Goal: Information Seeking & Learning: Check status

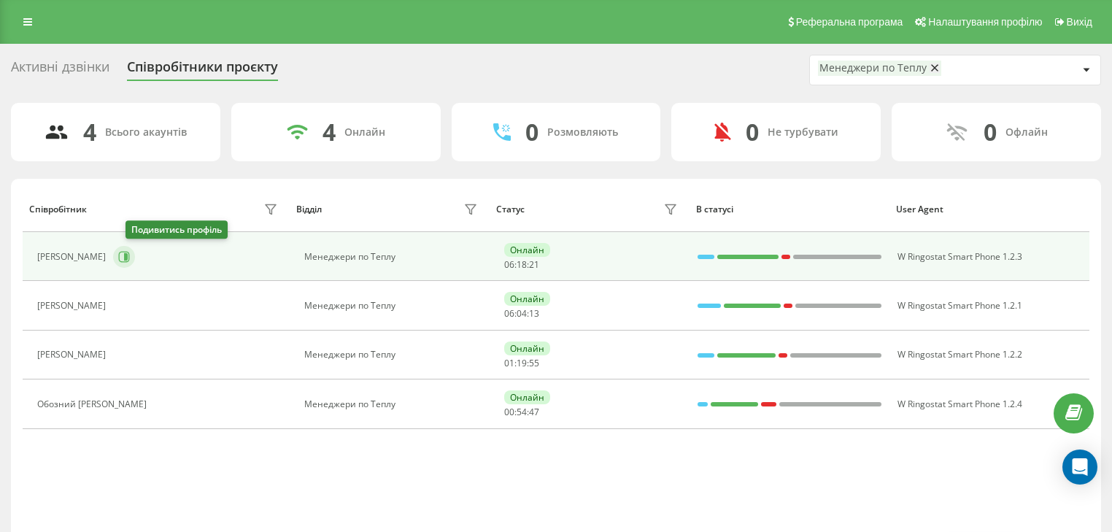
click at [130, 260] on icon at bounding box center [124, 256] width 11 height 11
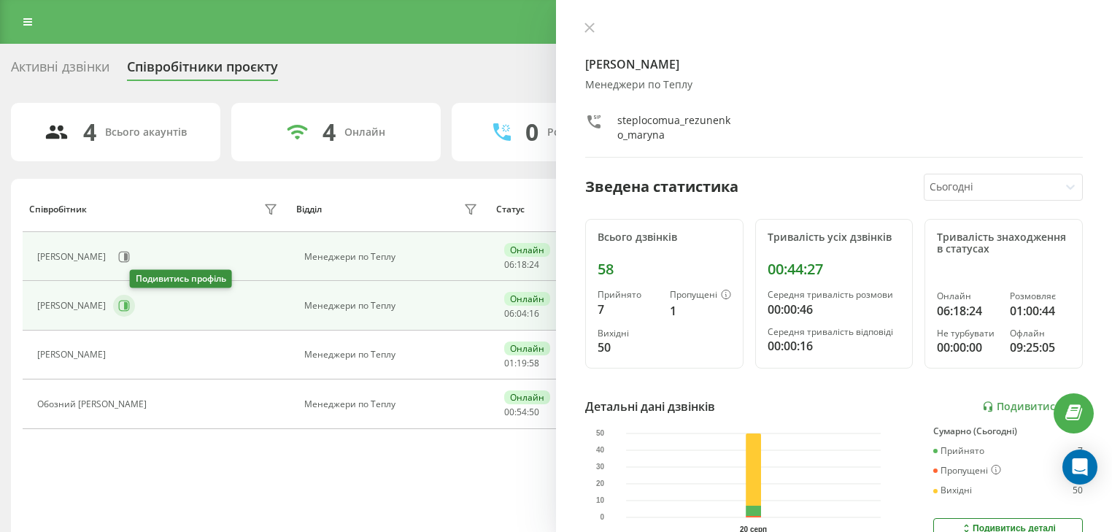
click at [131, 309] on button at bounding box center [124, 306] width 22 height 22
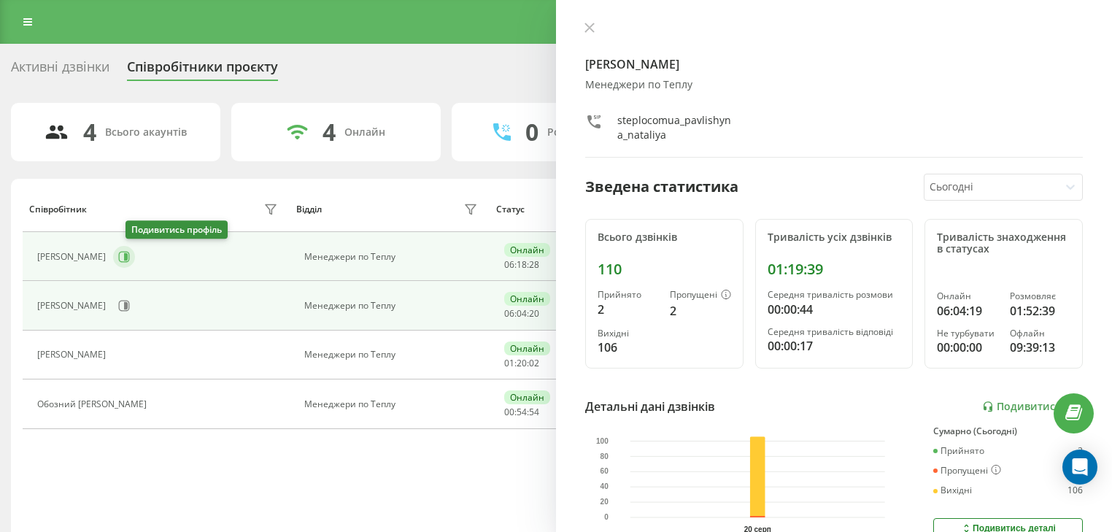
click at [135, 254] on button at bounding box center [124, 257] width 22 height 22
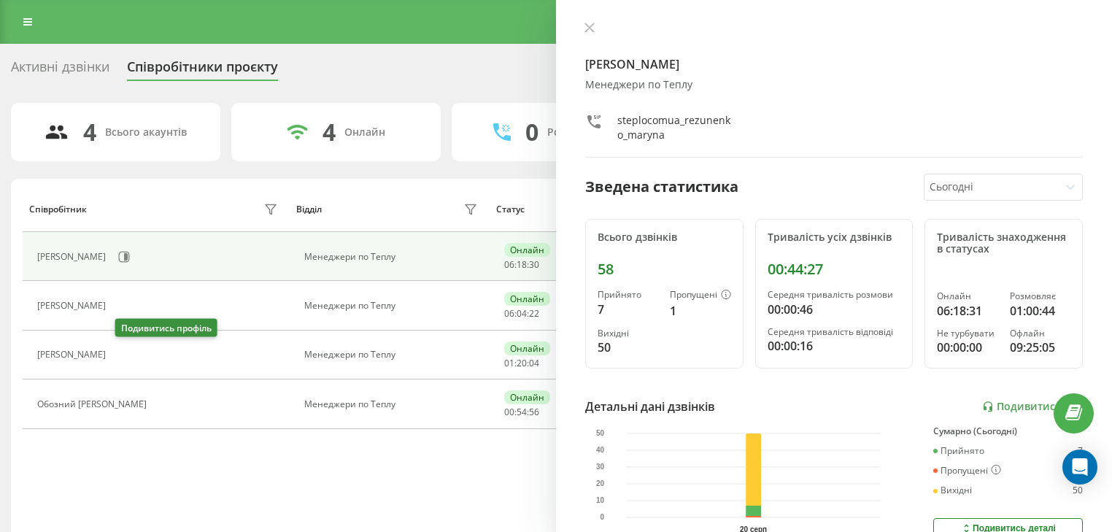
click at [131, 354] on button at bounding box center [122, 357] width 18 height 20
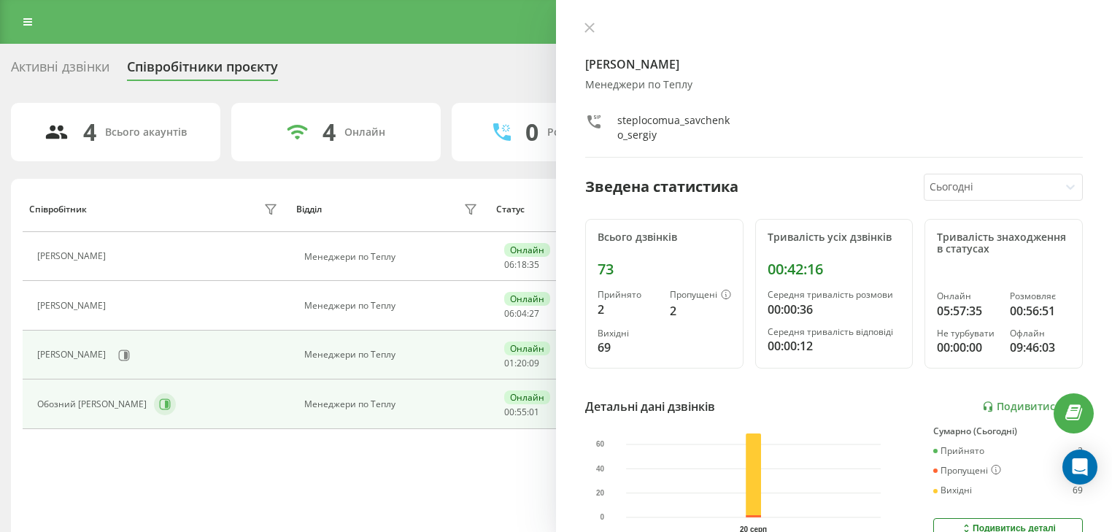
click at [157, 412] on button at bounding box center [165, 404] width 22 height 22
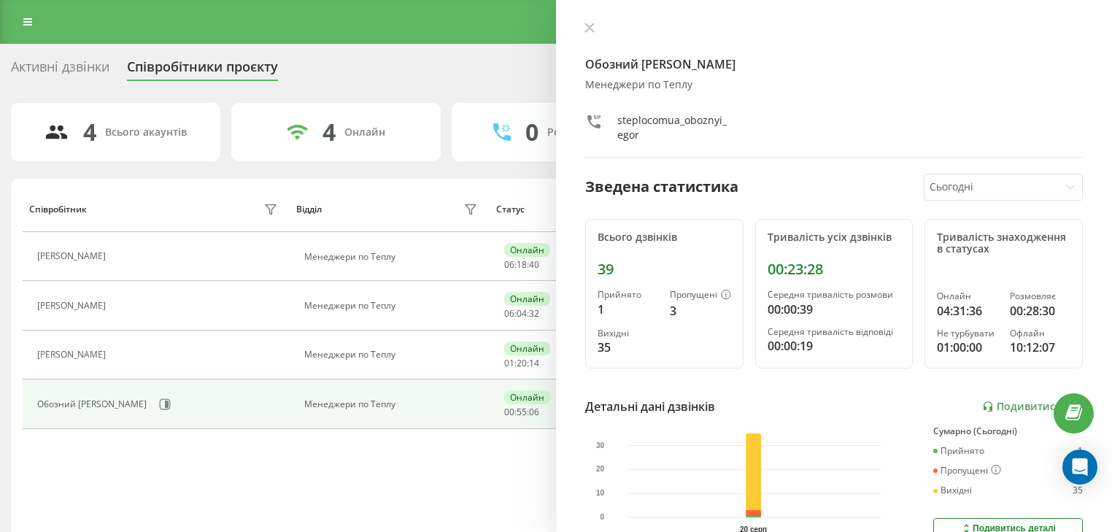
click at [606, 40] on div "Обозний [PERSON_NAME] по Теплу steplocomua_oboznyi_egor" at bounding box center [834, 90] width 498 height 136
drag, startPoint x: 593, startPoint y: 34, endPoint x: 582, endPoint y: 80, distance: 47.3
click at [593, 35] on button at bounding box center [589, 29] width 19 height 14
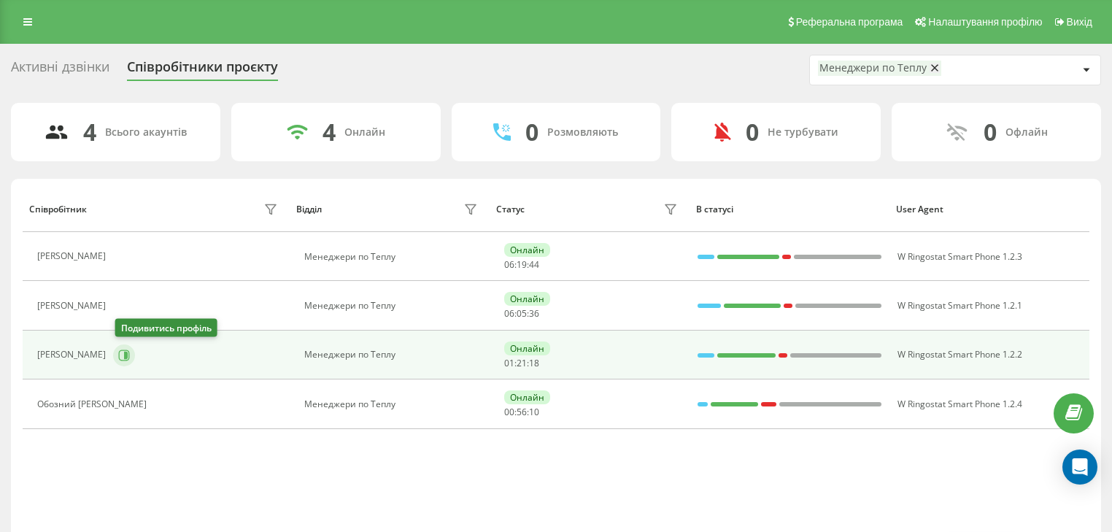
click at [125, 356] on icon at bounding box center [124, 356] width 12 height 12
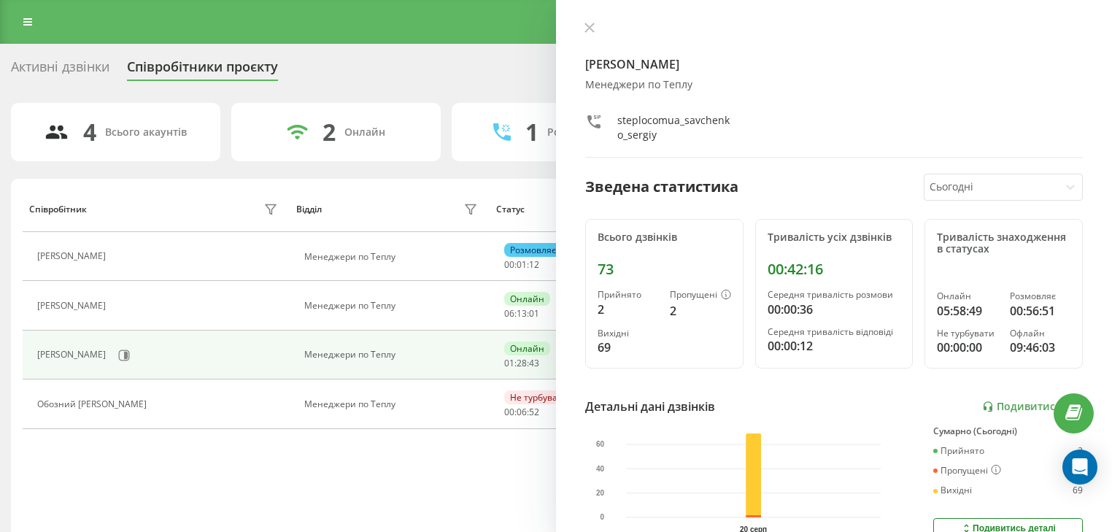
click at [470, 90] on div "Активні дзвінки Співробітники проєкту Менеджери по Теплу 4 Всього акаунтів 2 Он…" at bounding box center [556, 312] width 1090 height 514
click at [590, 26] on icon at bounding box center [590, 28] width 10 height 10
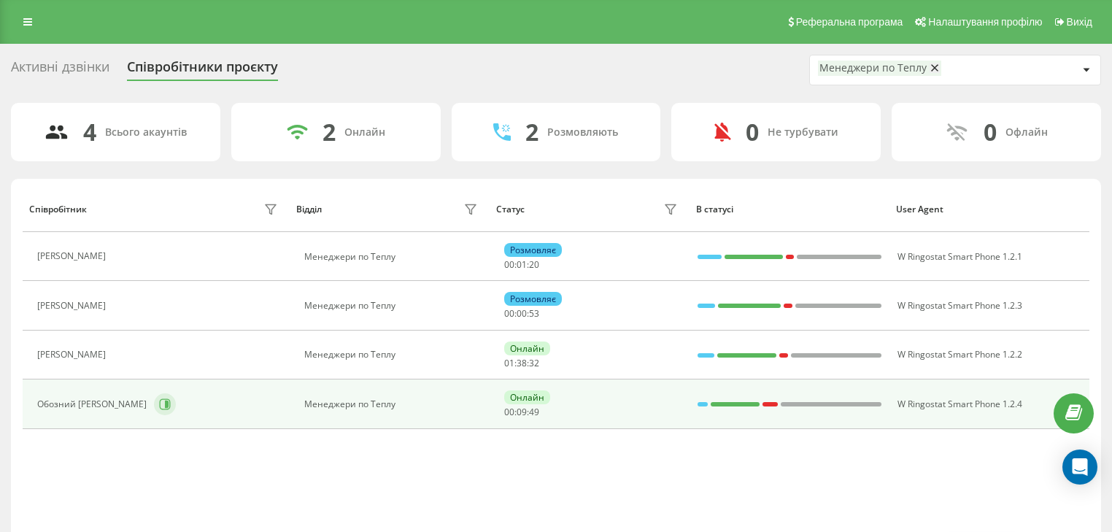
click at [145, 401] on div "Обозний [PERSON_NAME]" at bounding box center [159, 404] width 245 height 25
click at [165, 404] on icon at bounding box center [167, 404] width 4 height 7
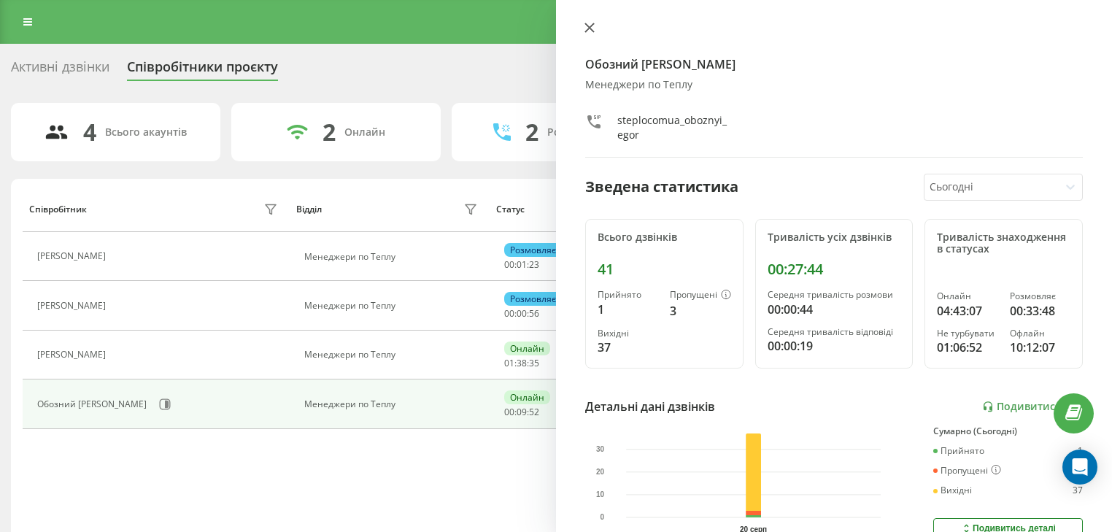
click at [584, 22] on button at bounding box center [589, 29] width 19 height 14
